Goal: Transaction & Acquisition: Subscribe to service/newsletter

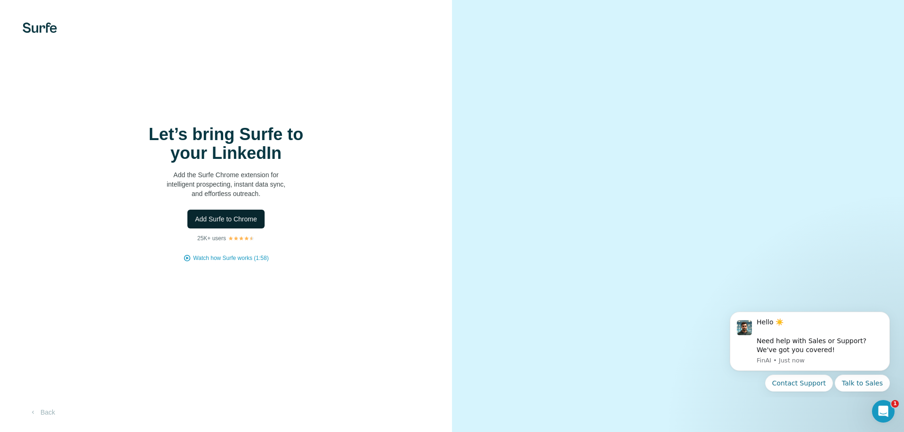
click at [232, 222] on span "Add Surfe to Chrome" at bounding box center [226, 219] width 62 height 9
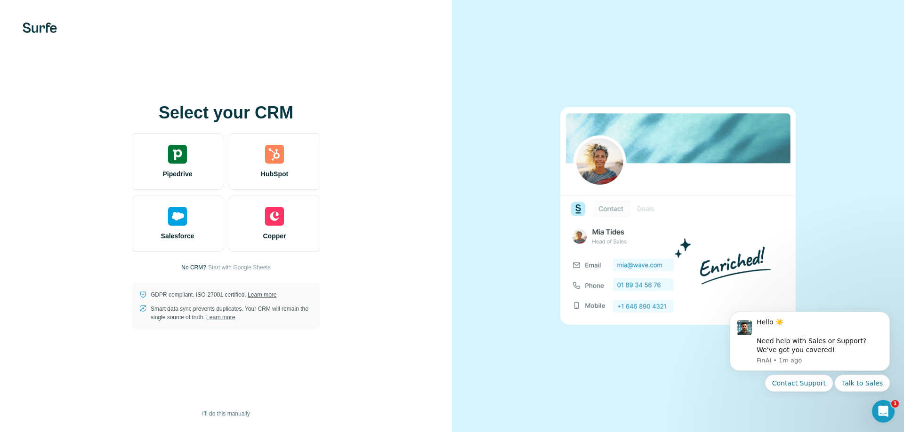
click at [53, 177] on div "Select your CRM Pipedrive HubSpot Salesforce Copper No CRM? Start with Google S…" at bounding box center [226, 217] width 414 height 226
click at [334, 100] on div "Select your CRM Pipedrive HubSpot Salesforce Copper No CRM? Start with Google S…" at bounding box center [226, 216] width 452 height 432
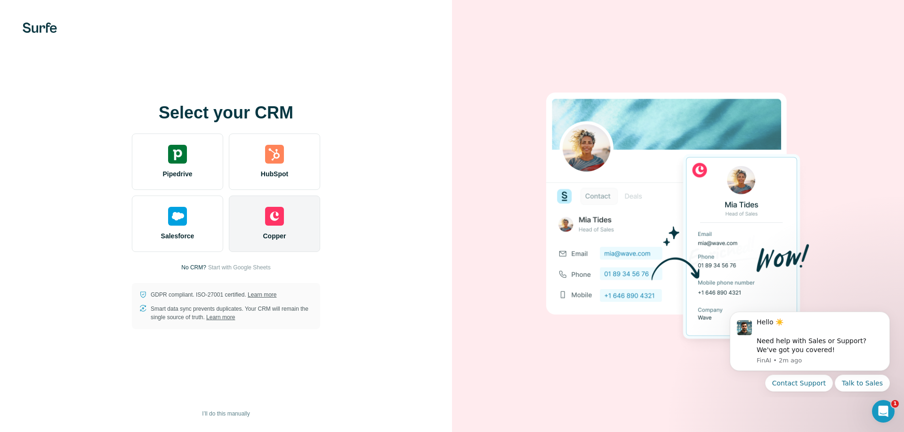
click at [277, 214] on img at bounding box center [274, 216] width 19 height 19
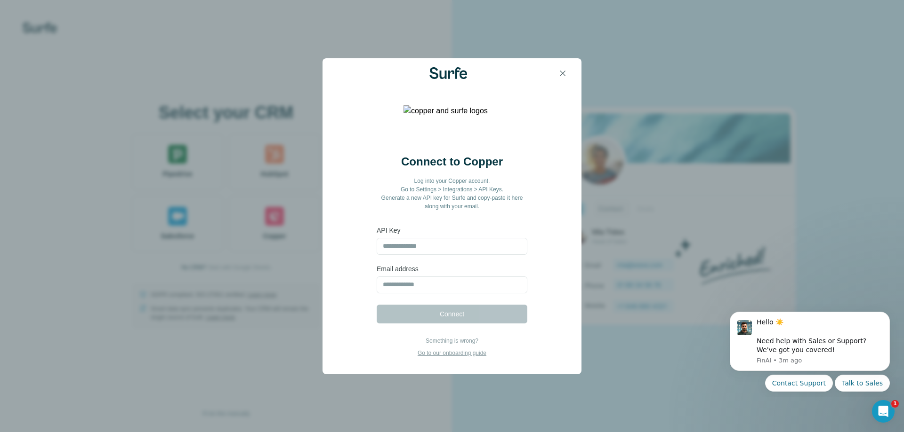
click at [536, 276] on div "Connect to Copper Log into your Copper account. Go to Settings > Integrations >…" at bounding box center [451, 245] width 211 height 183
click at [559, 73] on icon "button" at bounding box center [562, 73] width 9 height 9
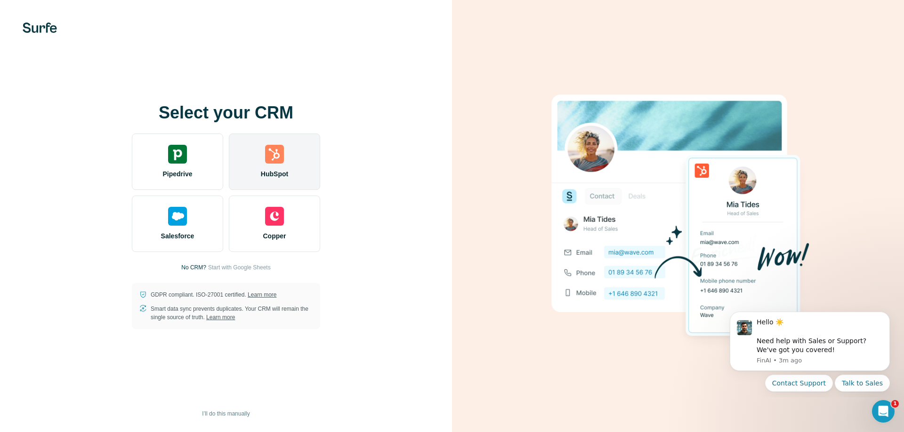
click at [288, 176] on span "HubSpot" at bounding box center [274, 173] width 27 height 9
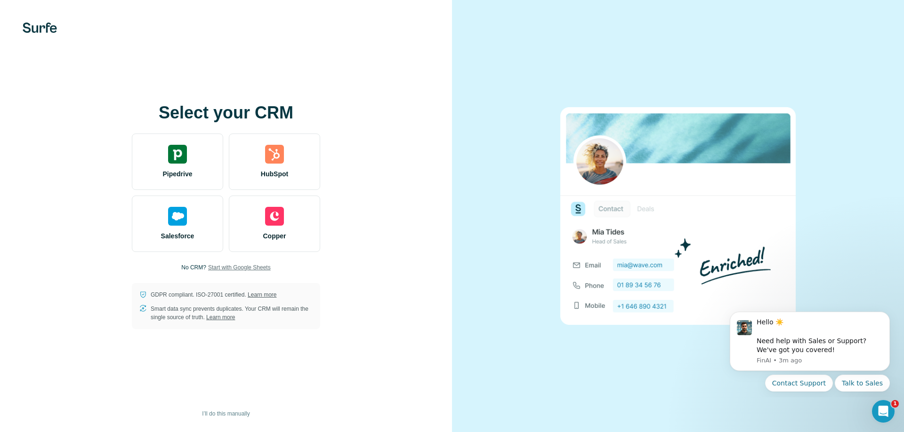
click at [235, 266] on span "Start with Google Sheets" at bounding box center [239, 268] width 63 height 8
